Goal: Task Accomplishment & Management: Manage account settings

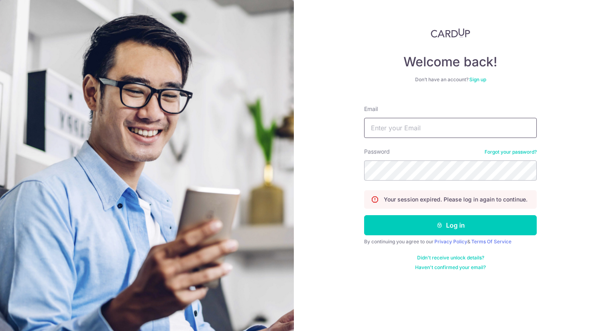
click at [392, 131] on input "Email" at bounding box center [450, 128] width 173 height 20
type input "[EMAIL_ADDRESS][DOMAIN_NAME]"
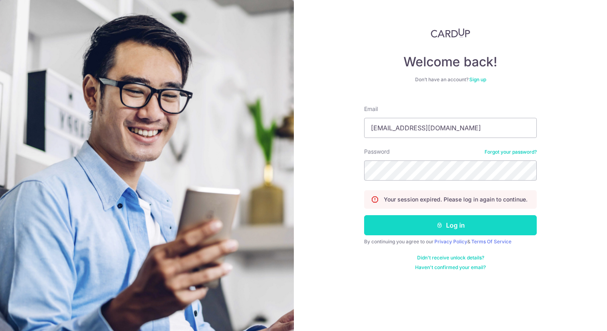
click at [417, 229] on button "Log in" at bounding box center [450, 225] width 173 height 20
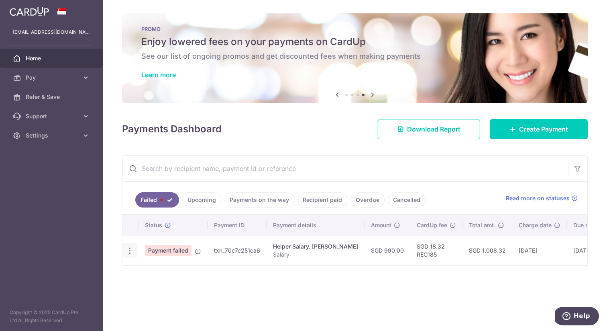
click at [131, 253] on icon "button" at bounding box center [130, 250] width 8 height 8
click at [151, 271] on span "Update payment" at bounding box center [172, 273] width 55 height 10
radio input "true"
type input "990.00"
type input "Salary"
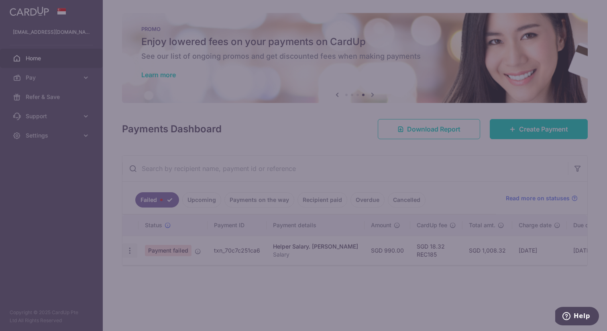
type input "REC185"
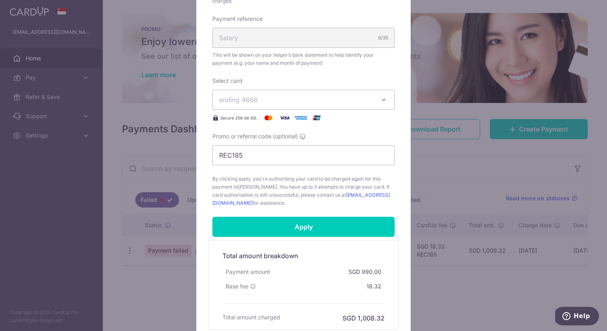
scroll to position [276, 0]
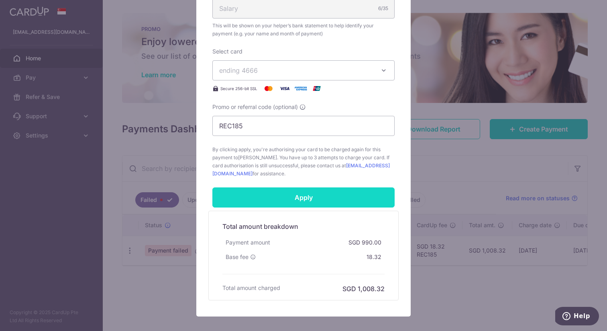
click at [334, 201] on input "Apply" at bounding box center [303, 197] width 182 height 20
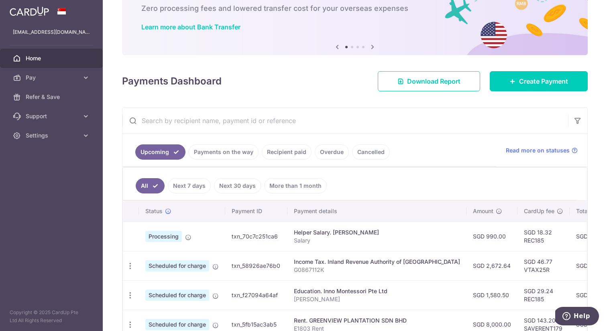
scroll to position [115, 0]
